Goal: Task Accomplishment & Management: Use online tool/utility

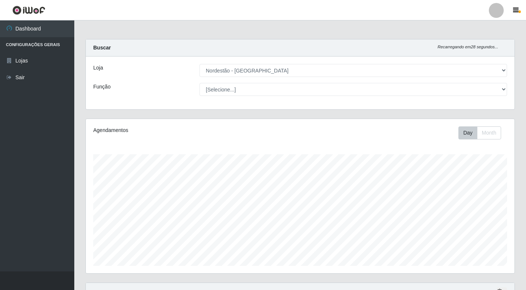
select select "454"
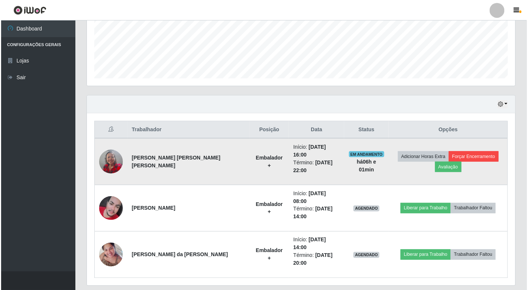
scroll to position [154, 429]
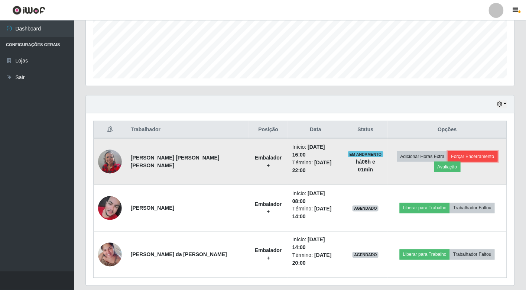
click at [466, 151] on button "Forçar Encerramento" at bounding box center [473, 156] width 50 height 10
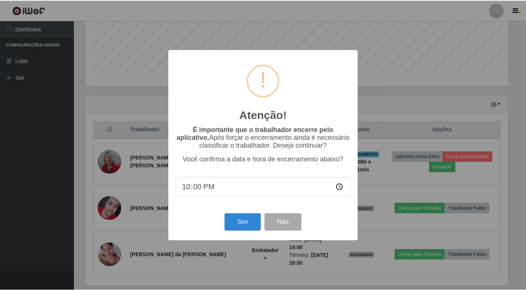
scroll to position [154, 424]
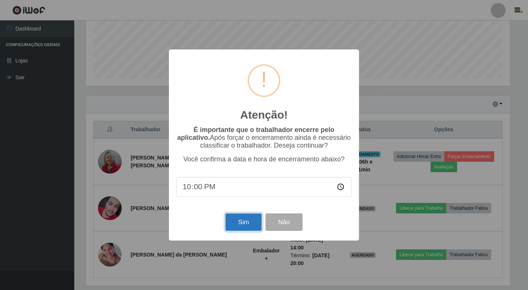
click at [240, 229] on button "Sim" at bounding box center [244, 221] width 36 height 17
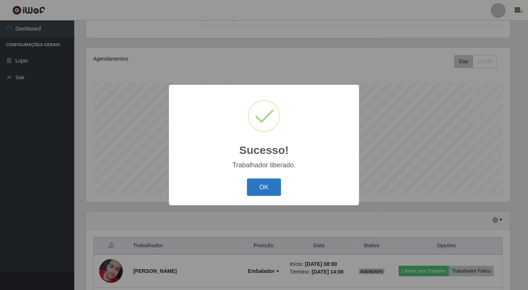
click at [261, 182] on button "OK" at bounding box center [264, 186] width 35 height 17
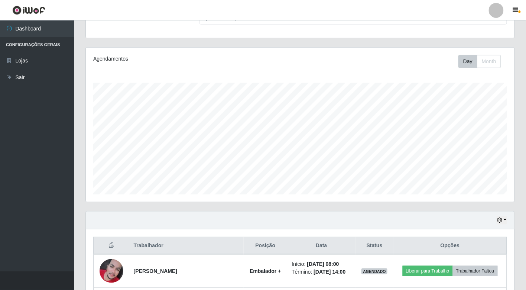
scroll to position [154, 429]
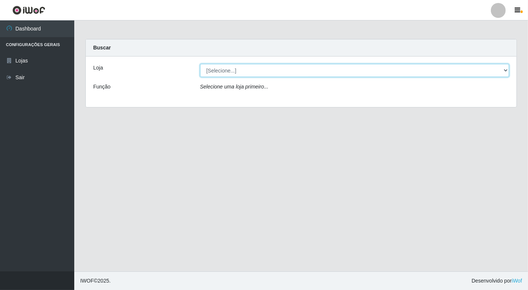
click at [255, 74] on select "[Selecione...] Nordestão - [GEOGRAPHIC_DATA]" at bounding box center [355, 70] width 310 height 13
select select "454"
click at [200, 64] on select "[Selecione...] Nordestão - [GEOGRAPHIC_DATA]" at bounding box center [355, 70] width 310 height 13
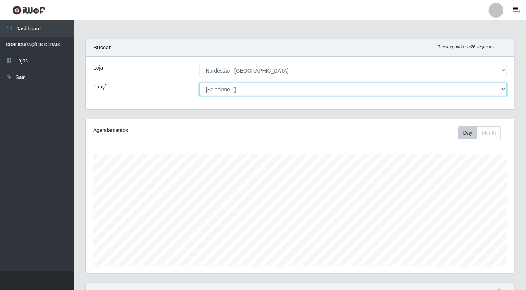
click at [281, 86] on select "[Selecione...] Balconista de Padaria Balconista de Padaria + Balconista de Pada…" at bounding box center [354, 89] width 308 height 13
click at [200, 83] on select "[Selecione...] Balconista de Padaria Balconista de Padaria + Balconista de Pada…" at bounding box center [354, 89] width 308 height 13
click at [266, 92] on select "[Selecione...] Balconista de Padaria Balconista de Padaria + Balconista de Pada…" at bounding box center [354, 89] width 308 height 13
select select "70"
click at [200, 83] on select "[Selecione...] Balconista de Padaria Balconista de Padaria + Balconista de Pada…" at bounding box center [354, 89] width 308 height 13
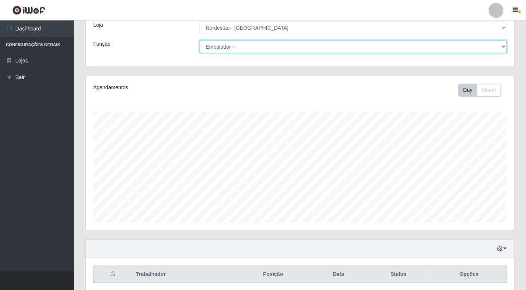
scroll to position [71, 0]
